Goal: Obtain resource: Obtain resource

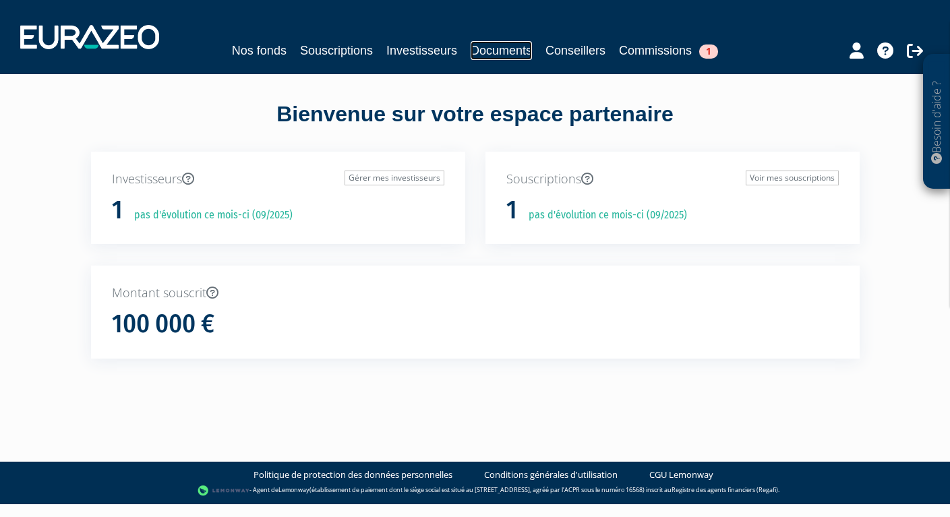
click at [512, 51] on link "Documents" at bounding box center [501, 50] width 61 height 19
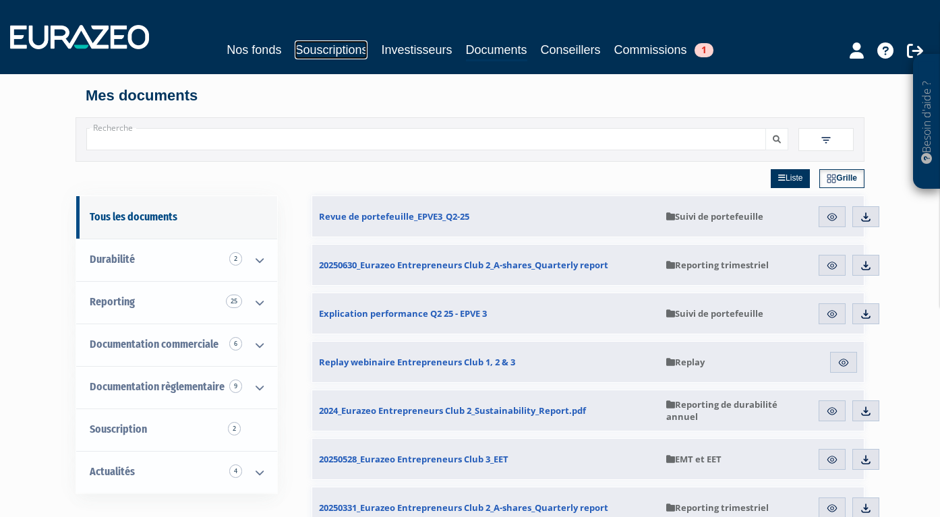
click at [342, 53] on link "Souscriptions" at bounding box center [331, 49] width 73 height 19
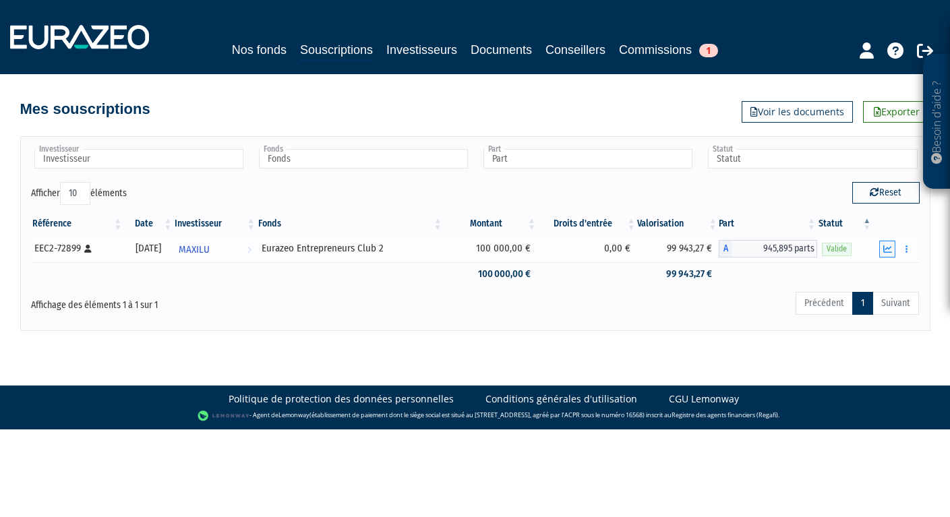
click at [885, 248] on icon "button" at bounding box center [887, 249] width 9 height 9
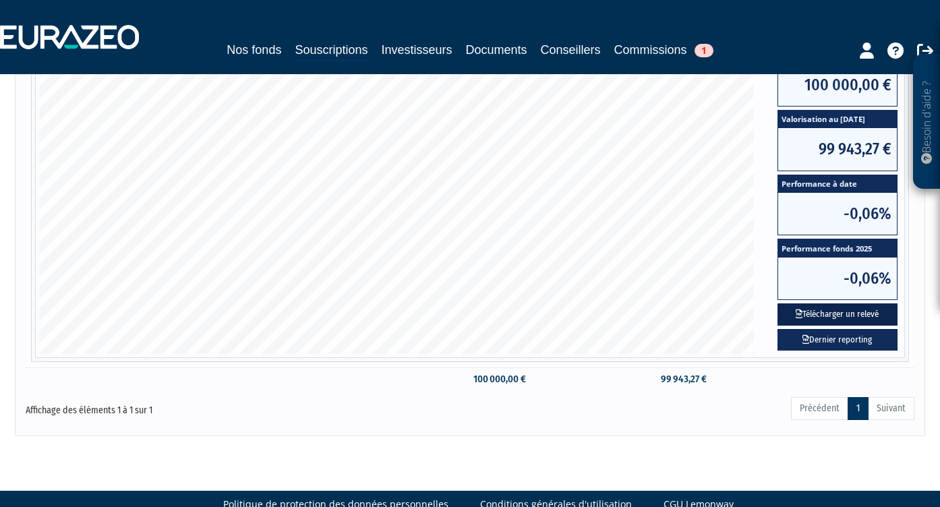
scroll to position [322, 0]
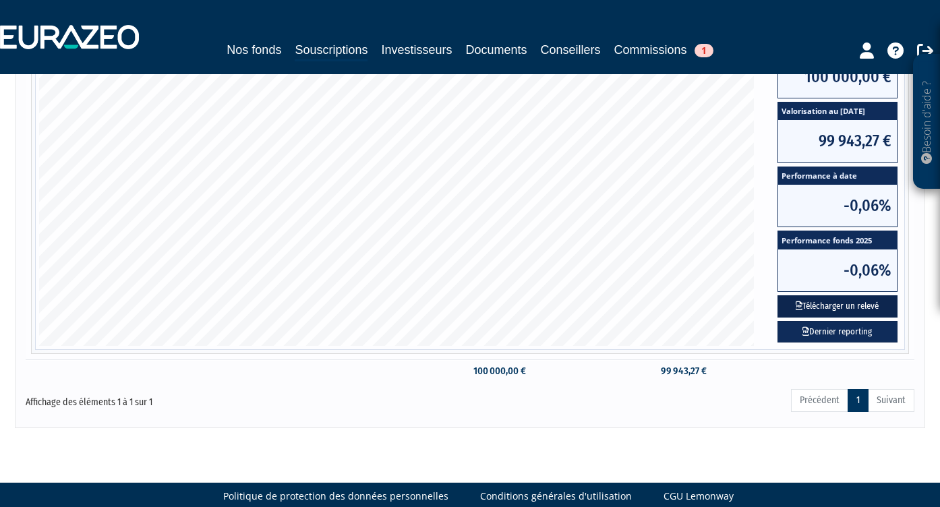
click at [801, 309] on button "Télécharger un relevé" at bounding box center [837, 306] width 120 height 22
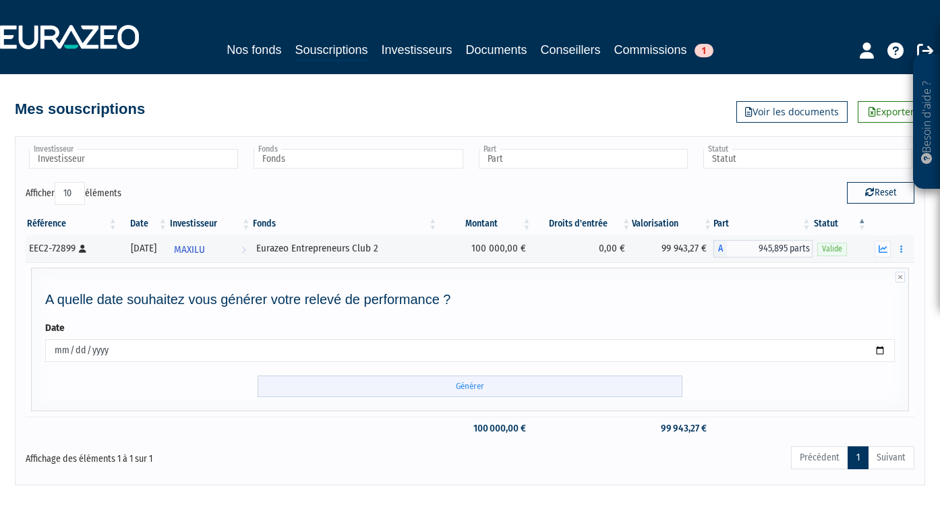
click at [516, 382] on input "Générer" at bounding box center [470, 387] width 425 height 22
click at [880, 249] on icon "button" at bounding box center [882, 249] width 9 height 9
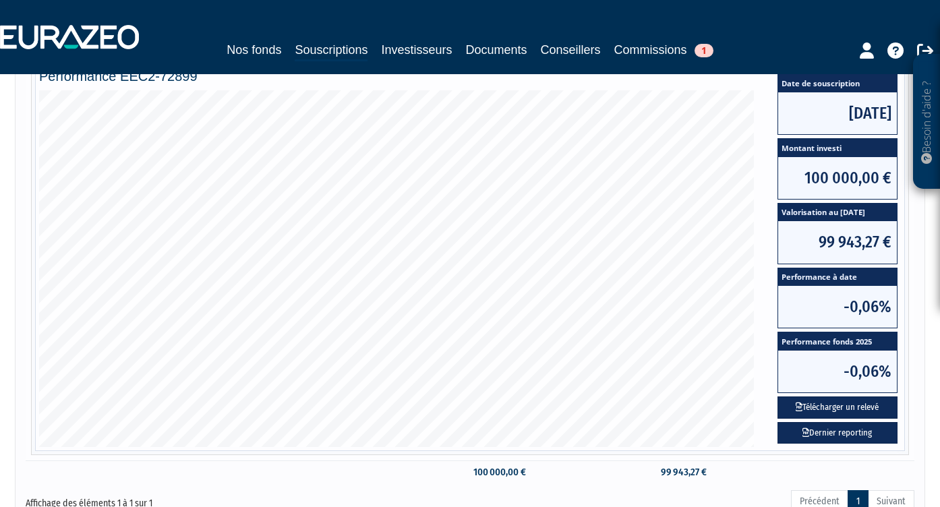
scroll to position [227, 0]
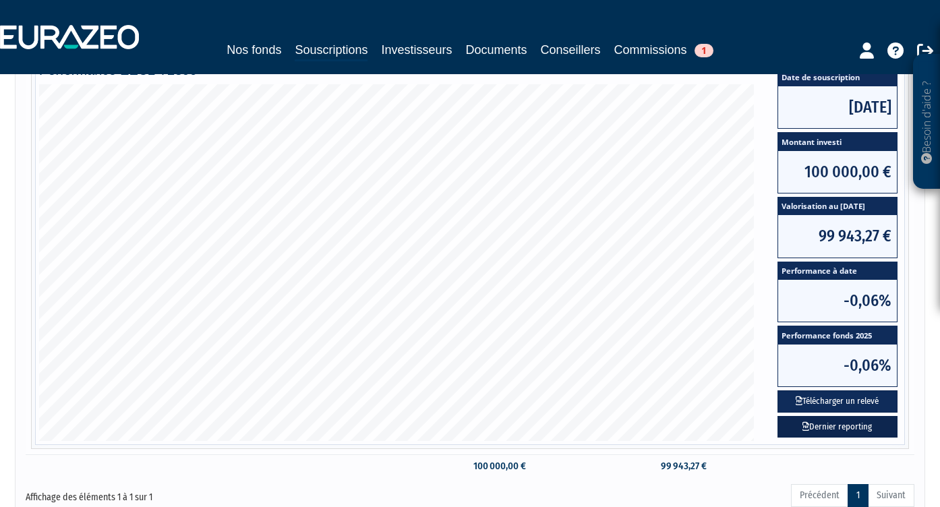
click at [836, 426] on link "Dernier reporting" at bounding box center [837, 427] width 120 height 22
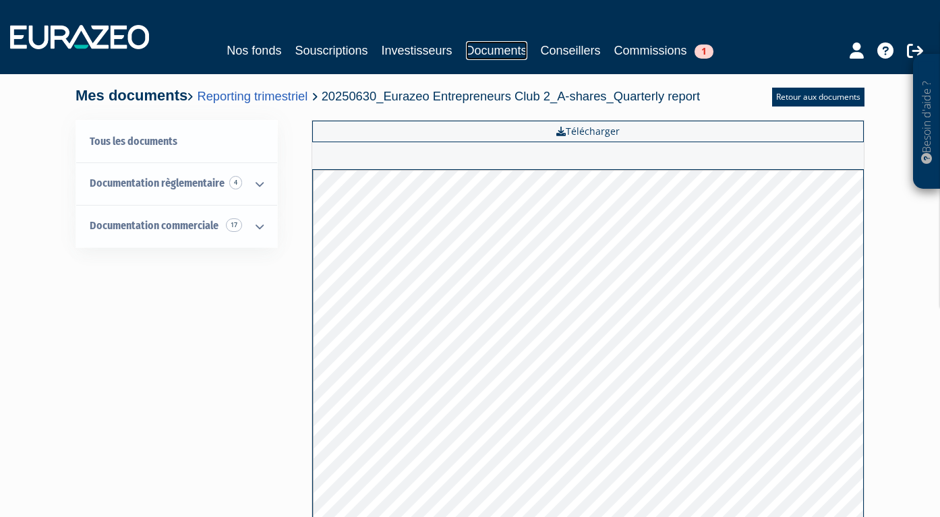
click at [500, 47] on link "Documents" at bounding box center [496, 50] width 61 height 19
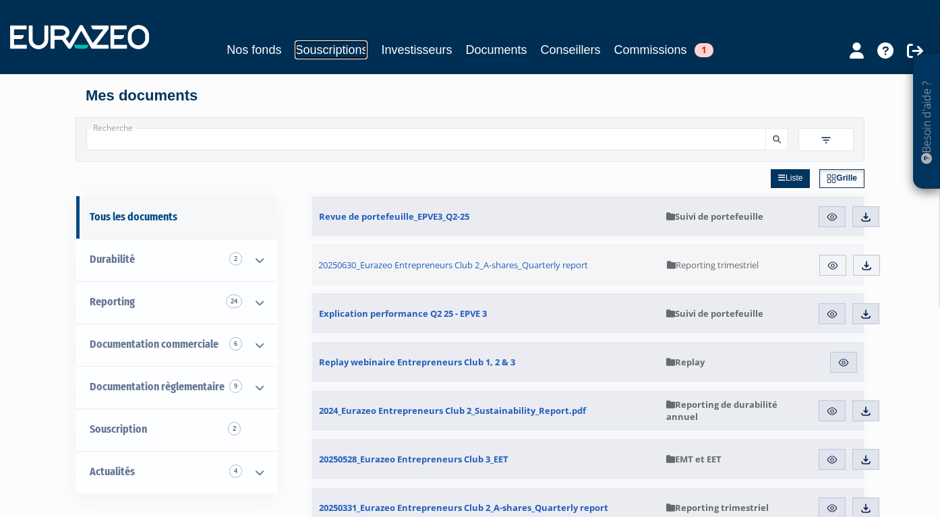
click at [352, 49] on link "Souscriptions" at bounding box center [331, 49] width 73 height 19
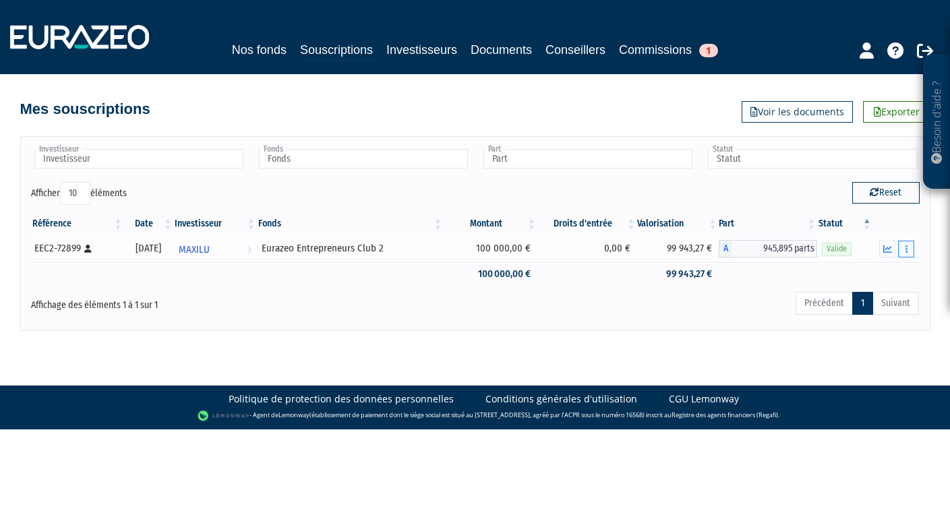
click at [910, 245] on button "button" at bounding box center [906, 249] width 16 height 17
click at [895, 267] on link "Documents" at bounding box center [876, 273] width 67 height 22
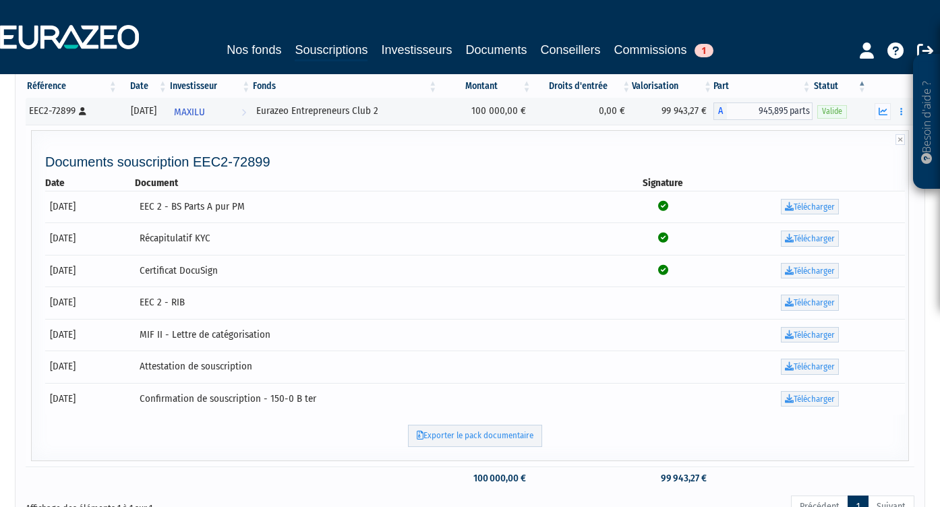
scroll to position [140, 0]
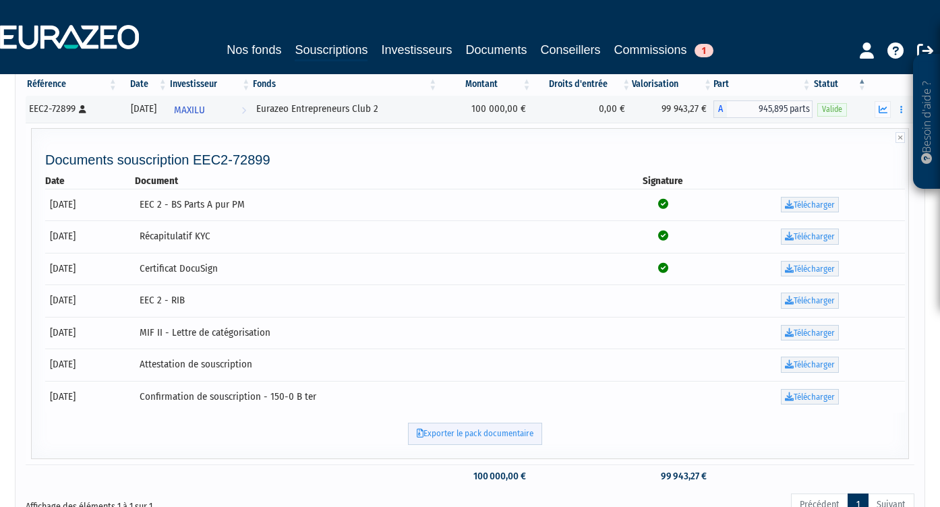
click at [450, 431] on link "Exporter le pack documentaire" at bounding box center [475, 434] width 134 height 22
